Goal: Task Accomplishment & Management: Manage account settings

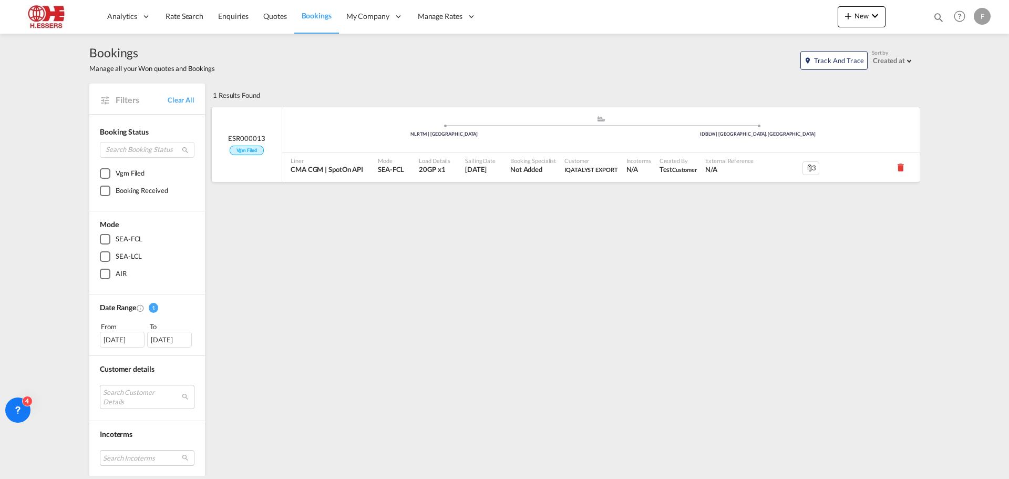
click at [394, 161] on span "Mode" at bounding box center [391, 161] width 26 height 8
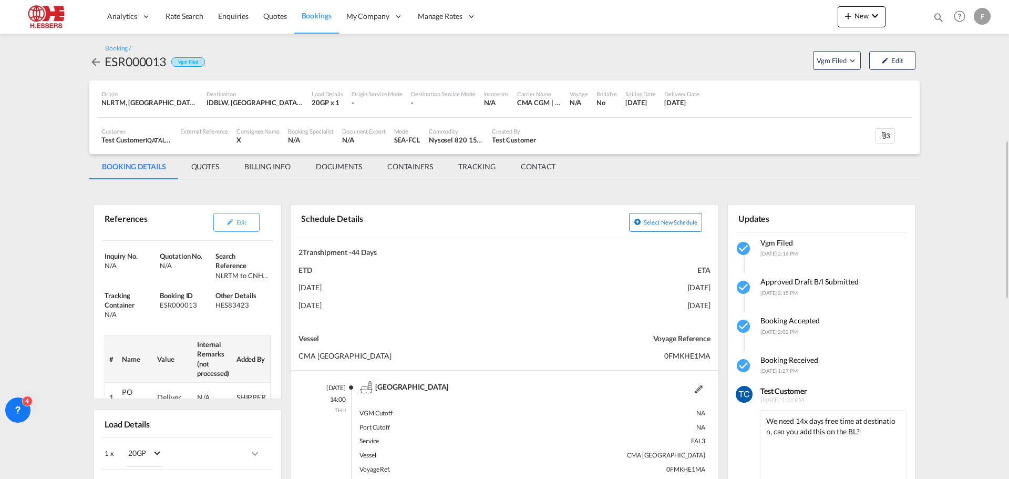
scroll to position [105, 0]
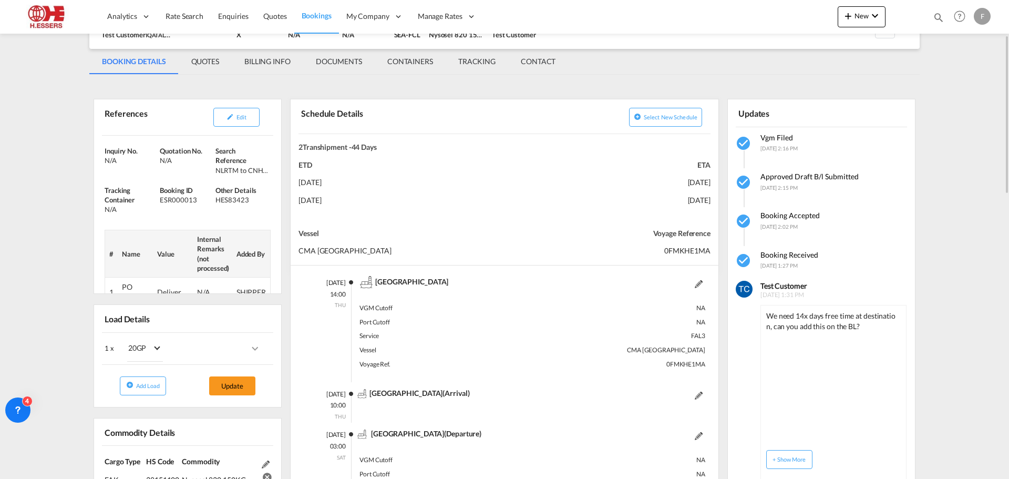
click at [407, 58] on md-tab-item "CONTAINERS" at bounding box center [410, 61] width 71 height 25
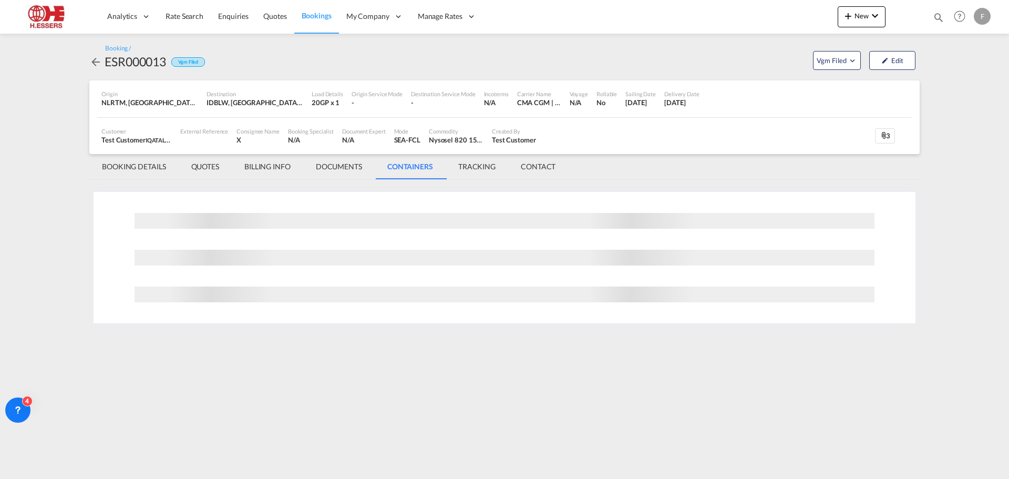
scroll to position [0, 0]
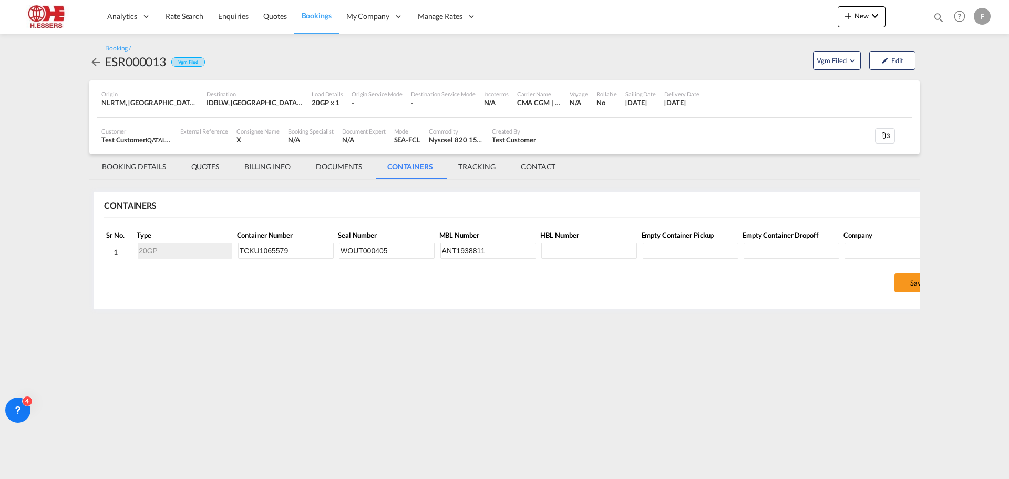
click at [478, 166] on md-tab-item "TRACKING" at bounding box center [477, 166] width 63 height 25
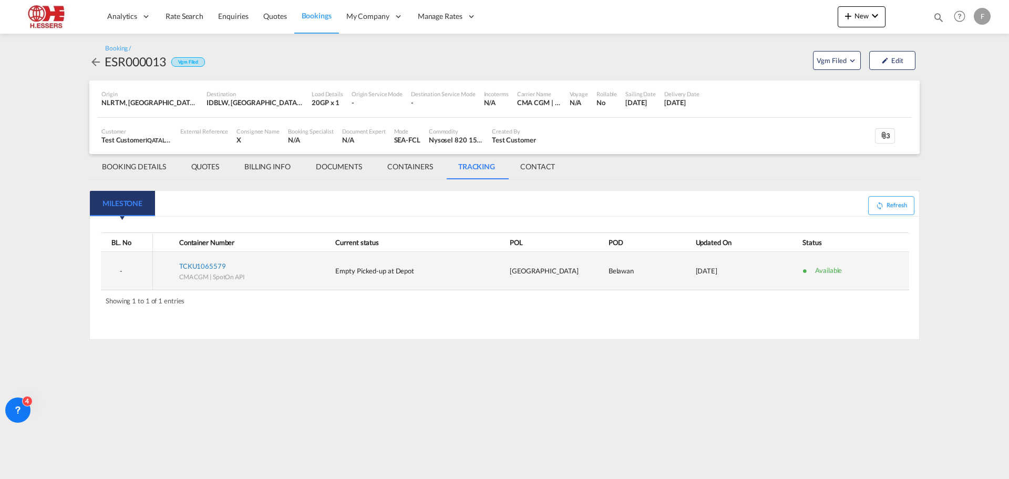
click at [204, 266] on span "TCKU1065579" at bounding box center [202, 266] width 47 height 8
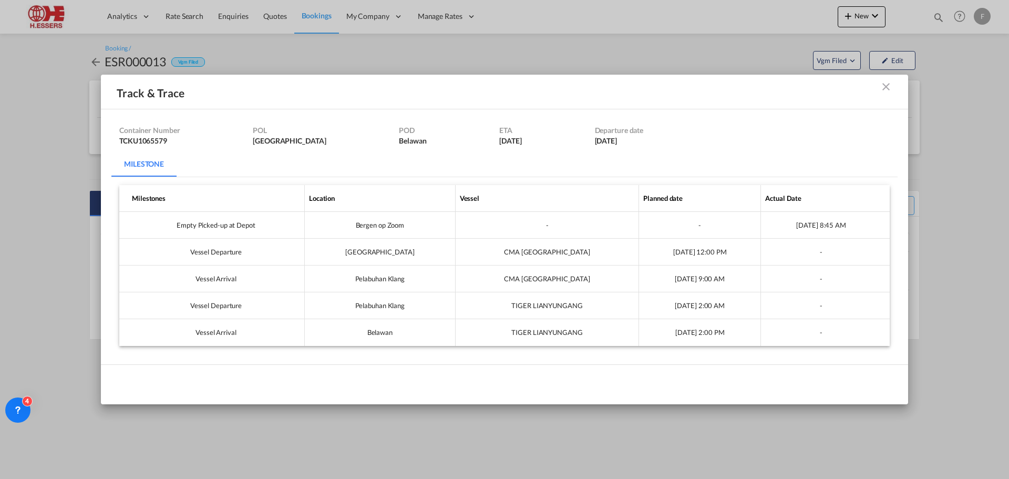
click at [883, 89] on md-icon "icon-close m-10 fg-AAA8AD cursor" at bounding box center [886, 86] width 13 height 13
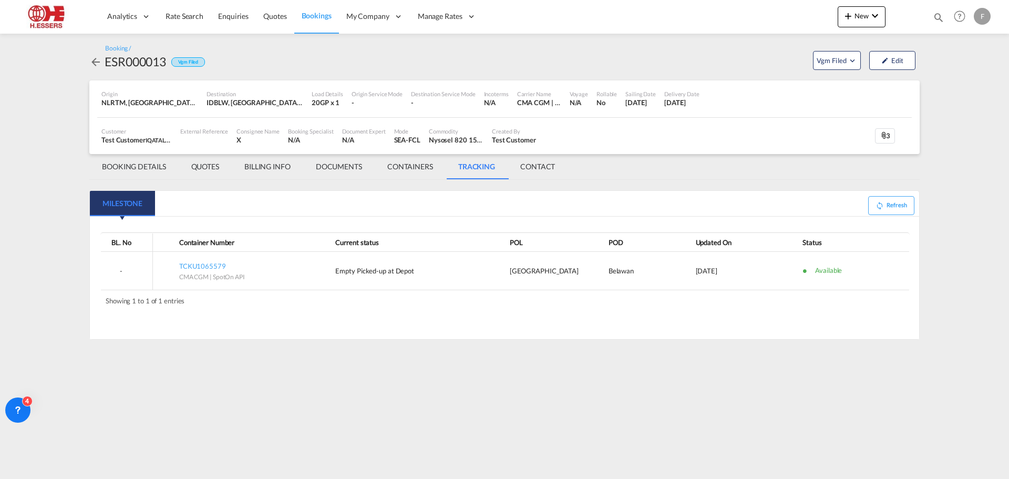
click at [132, 170] on md-tab-item "BOOKING DETAILS" at bounding box center [133, 166] width 89 height 25
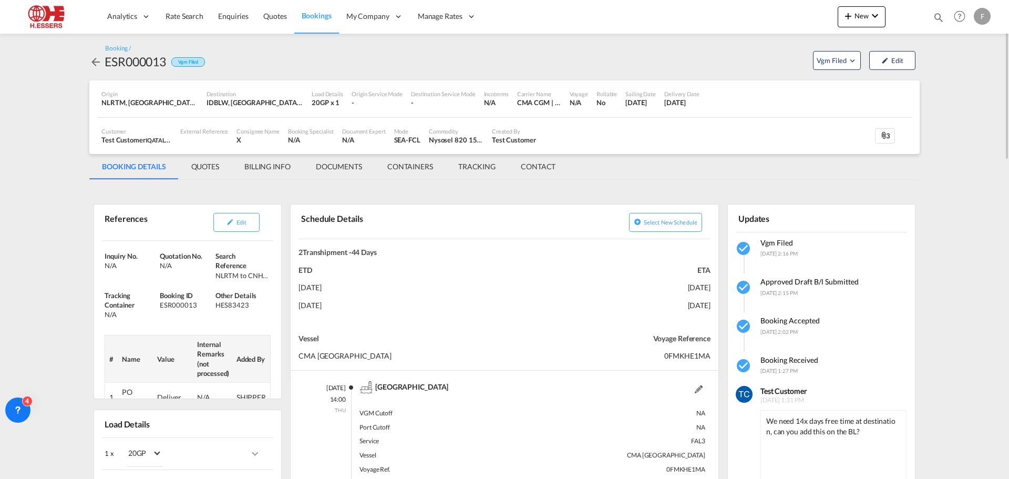
click at [340, 165] on md-tab-item "DOCUMENTS" at bounding box center [338, 166] width 71 height 25
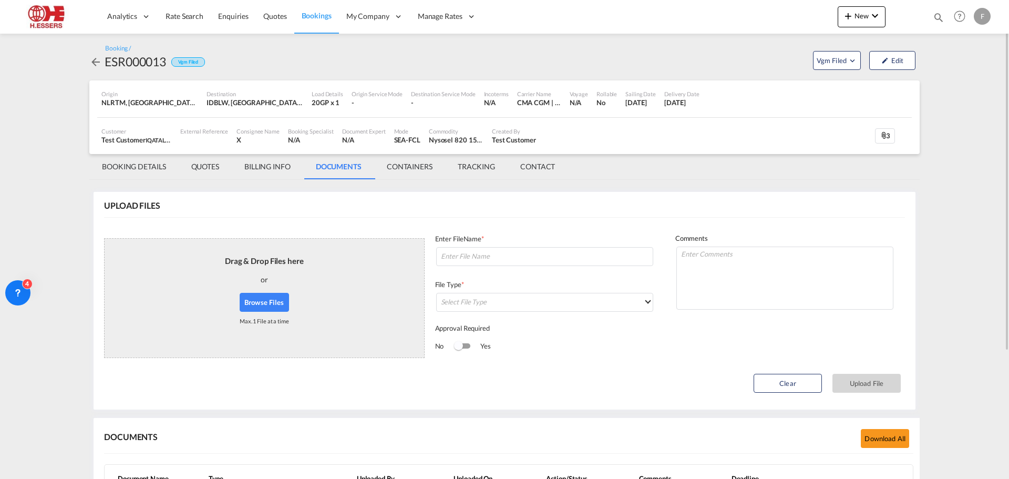
click at [125, 166] on md-tab-item "BOOKING DETAILS" at bounding box center [133, 166] width 89 height 25
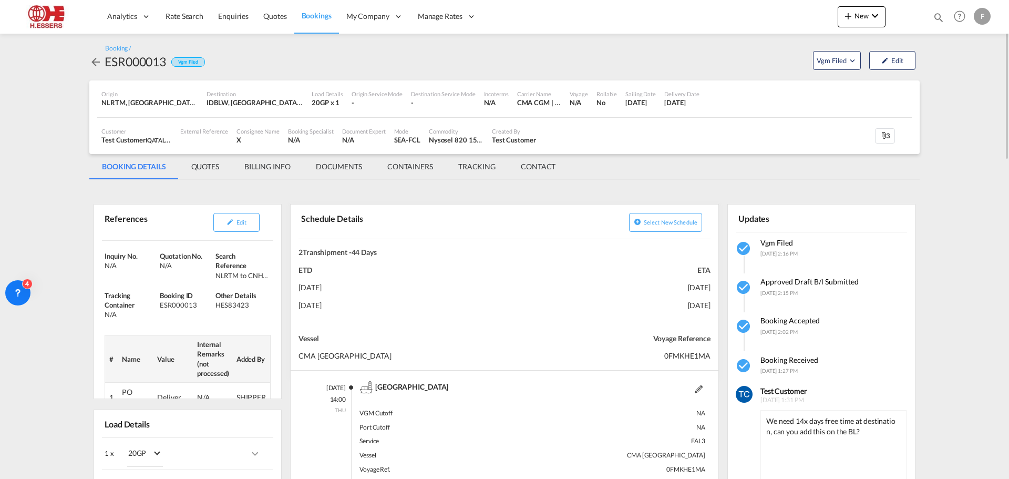
click at [337, 160] on md-tab-item "DOCUMENTS" at bounding box center [338, 166] width 71 height 25
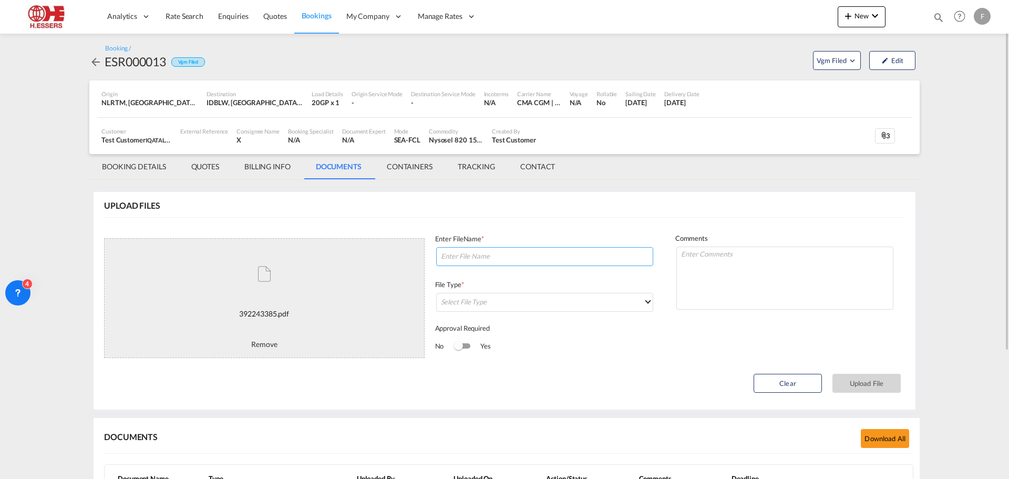
click at [458, 257] on input at bounding box center [544, 256] width 217 height 19
type input "Draft MBL"
click at [510, 299] on md-select "Select File Type DO/CRO Draft B/L Freight Invoice Commercial Invoice Original B…" at bounding box center [544, 302] width 217 height 19
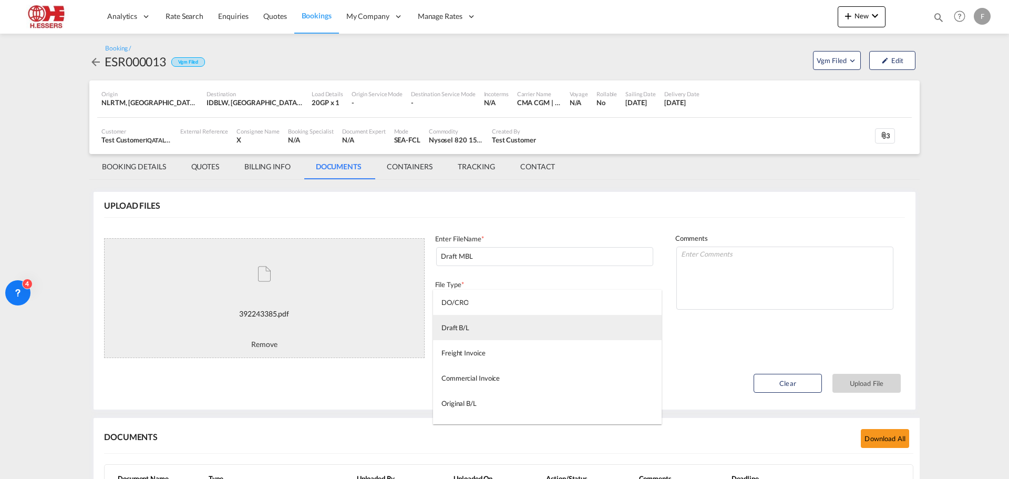
click at [479, 324] on md-option "Draft B/L" at bounding box center [547, 327] width 229 height 25
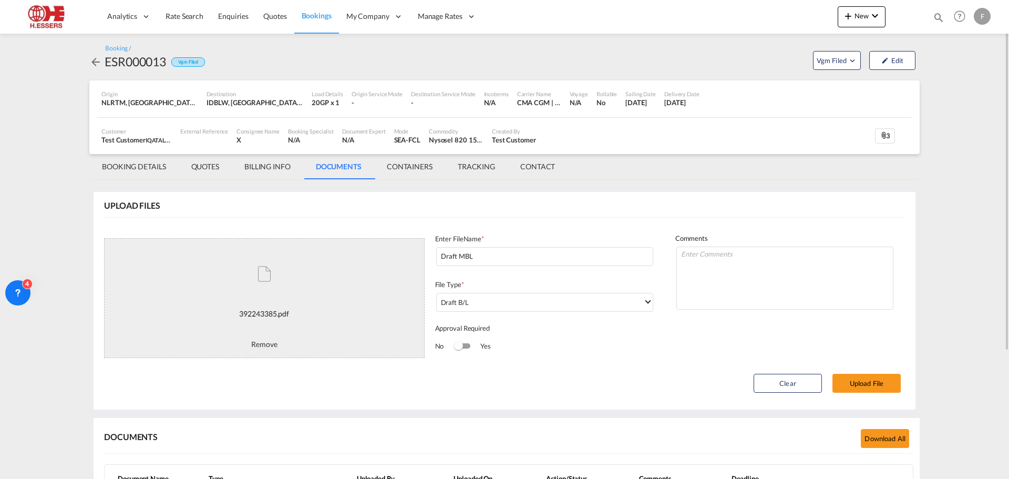
click at [465, 349] on div "Switch 1" at bounding box center [462, 346] width 16 height 13
click at [862, 383] on button "Upload File" at bounding box center [867, 383] width 68 height 19
